Goal: Find specific page/section: Find specific page/section

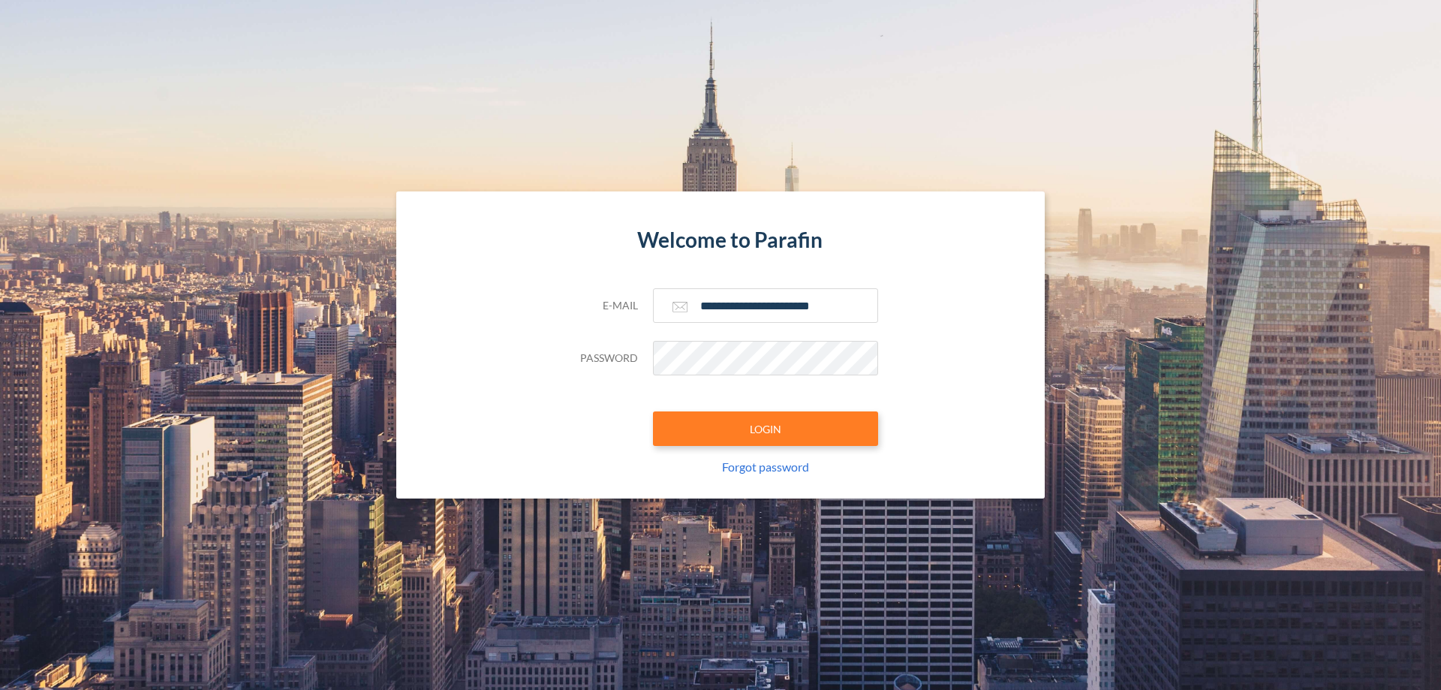
type input "**********"
click at [766, 429] on button "LOGIN" at bounding box center [765, 428] width 225 height 35
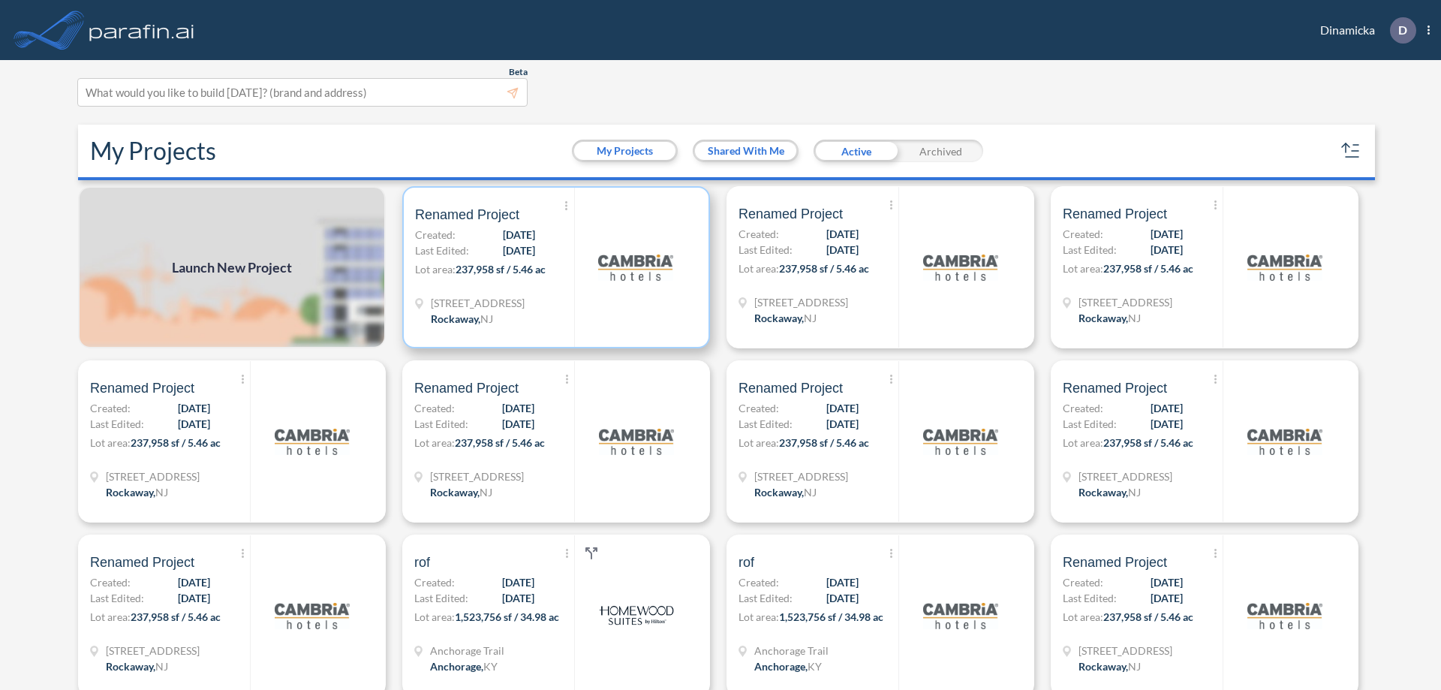
scroll to position [4, 0]
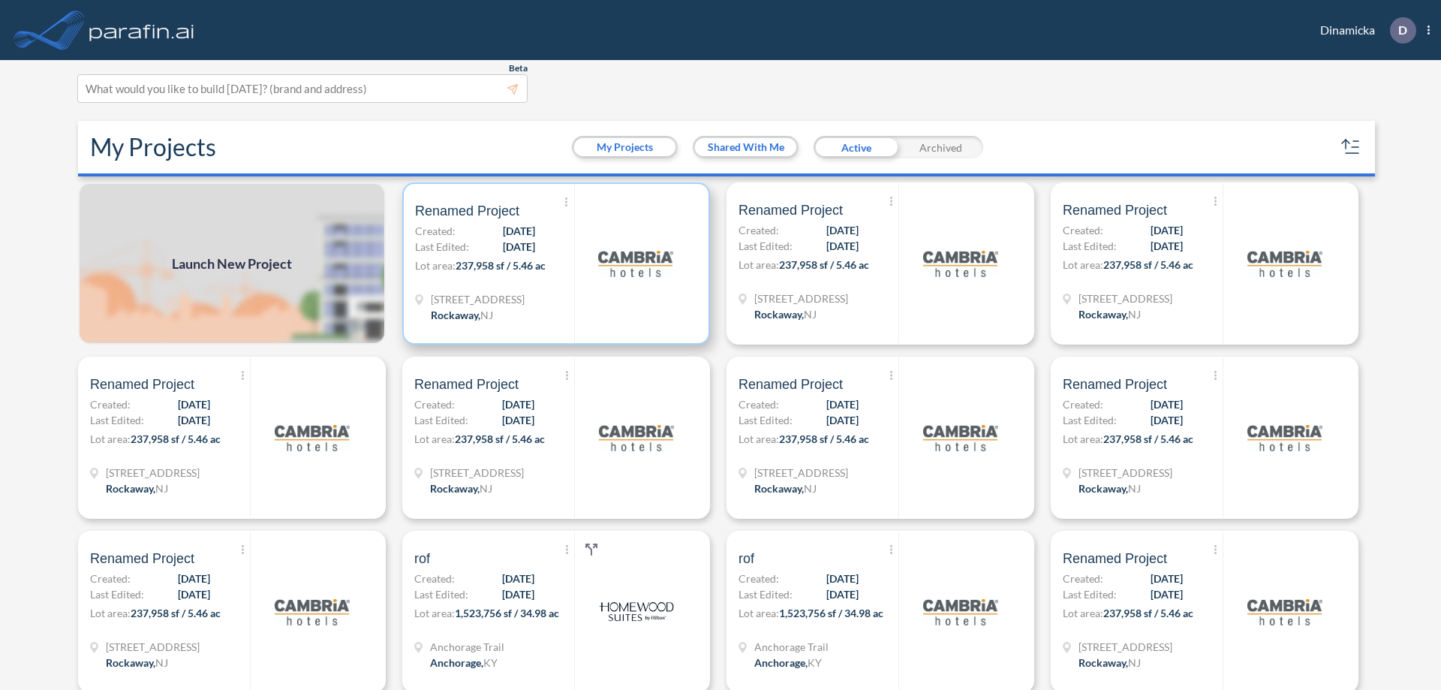
click at [553, 264] on p "Lot area: 237,958 sf / 5.46 ac" at bounding box center [494, 269] width 159 height 22
